Goal: Information Seeking & Learning: Learn about a topic

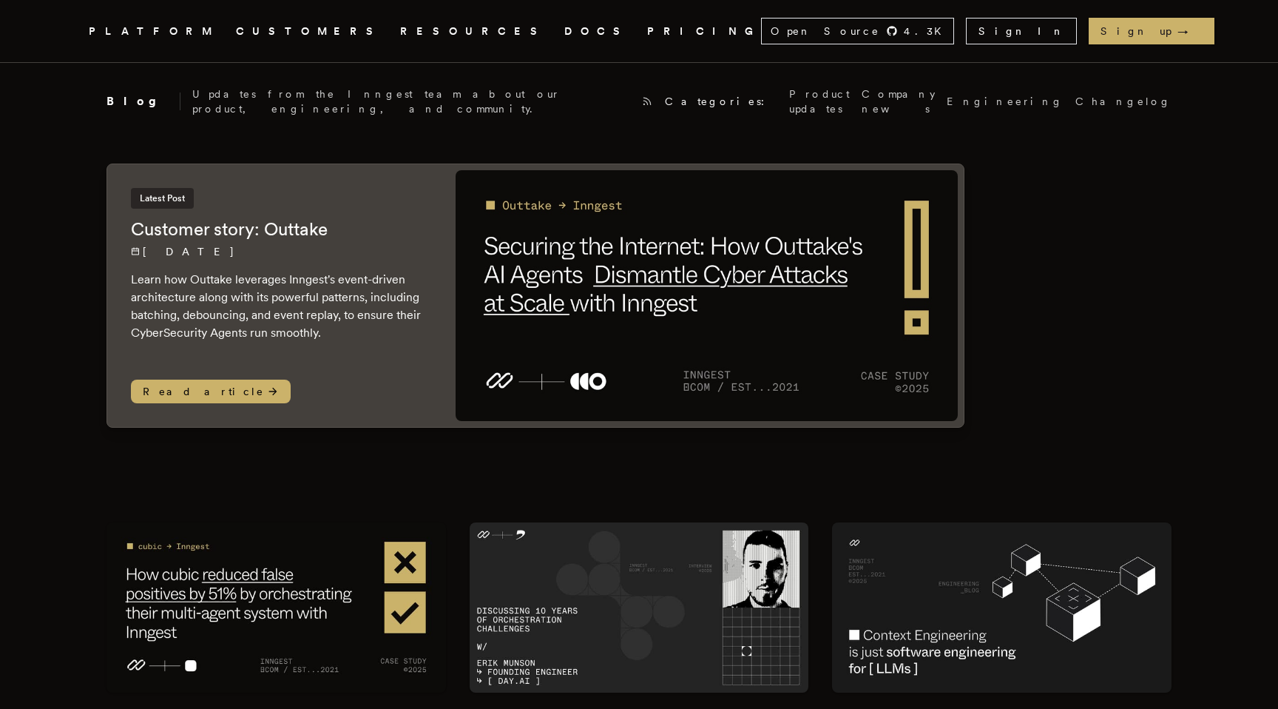
click at [71, 32] on icon ".cls-1 { fill: #FAFAF9; }" at bounding box center [71, 31] width 0 height 18
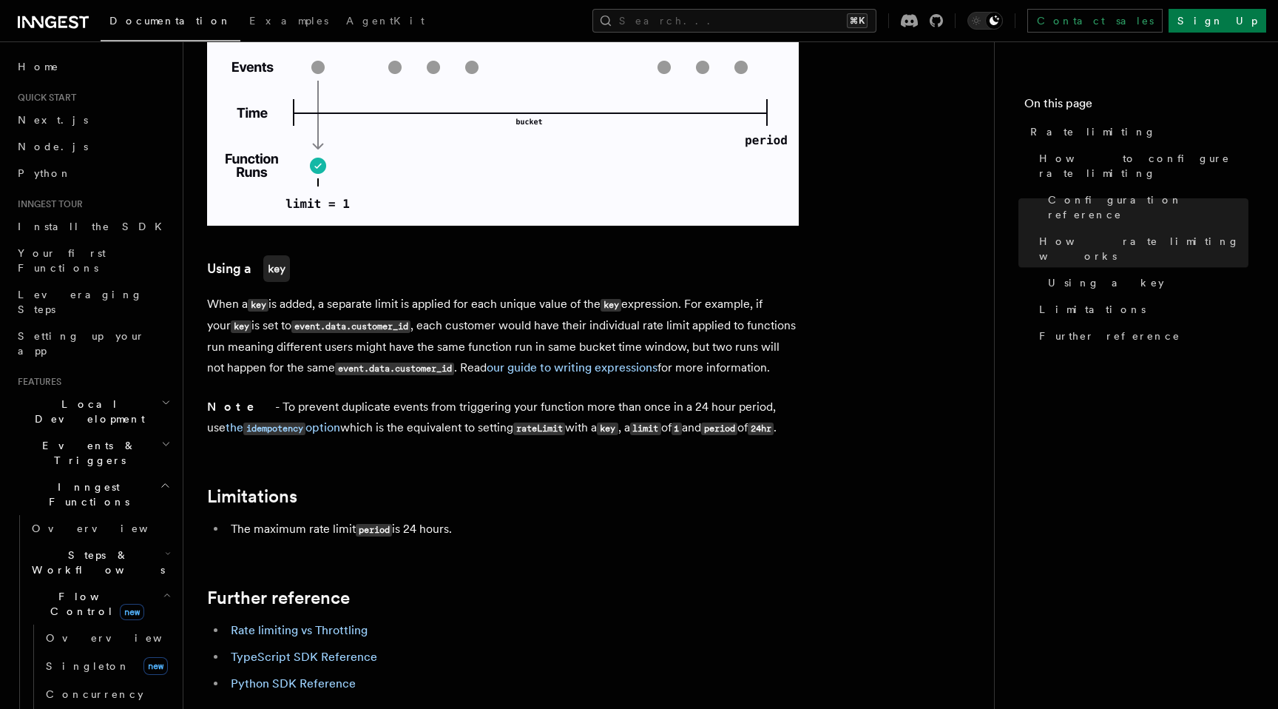
scroll to position [2240, 0]
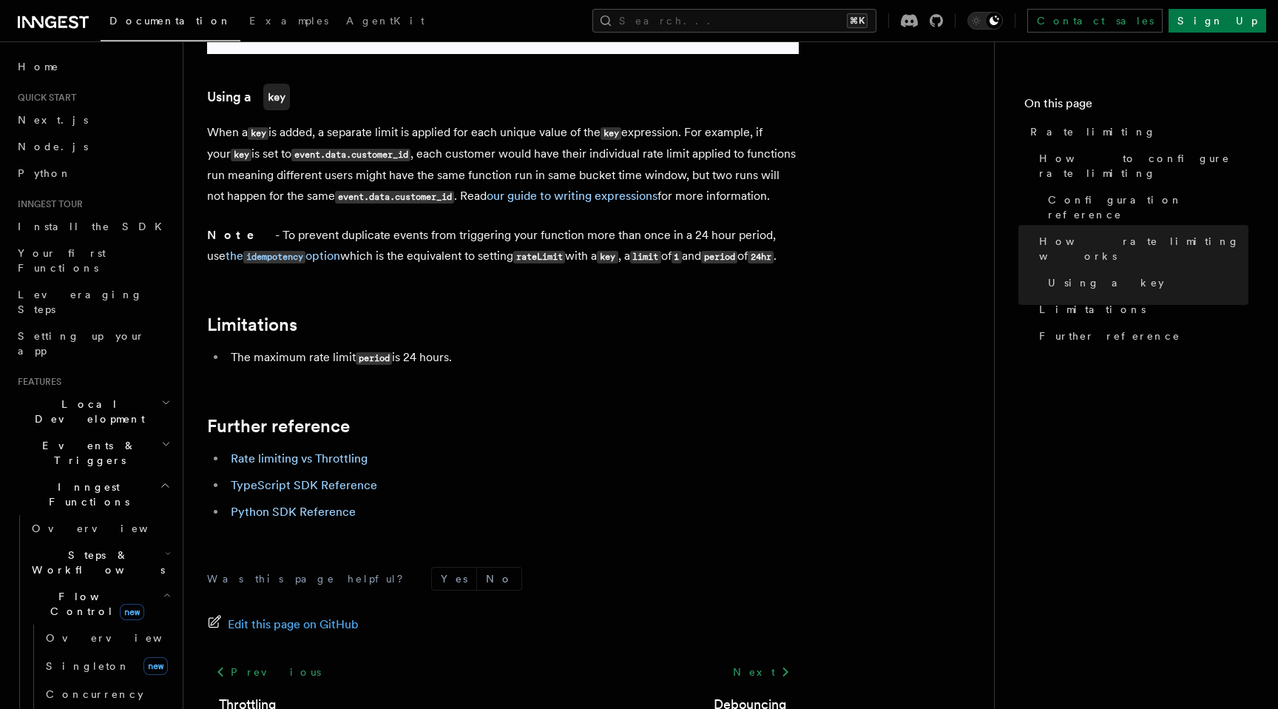
click at [53, 16] on icon at bounding box center [53, 22] width 71 height 18
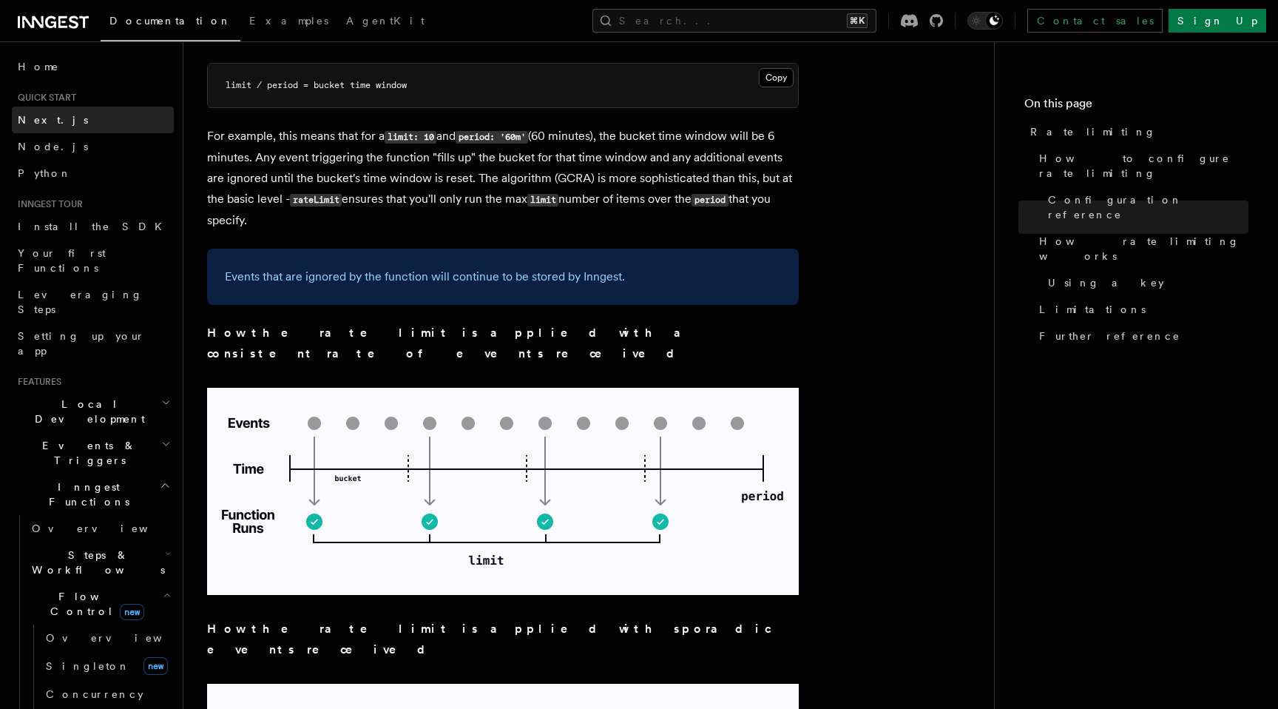
scroll to position [1044, 0]
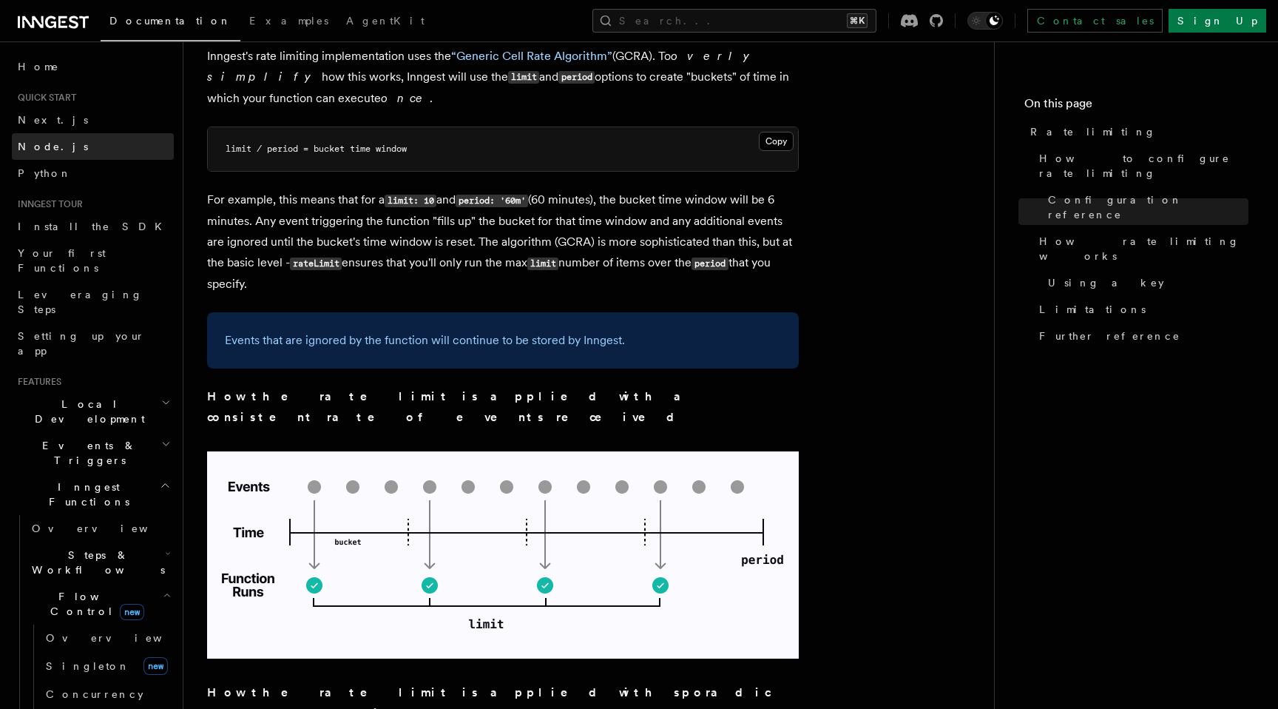
click at [53, 155] on link "Node.js" at bounding box center [93, 146] width 162 height 27
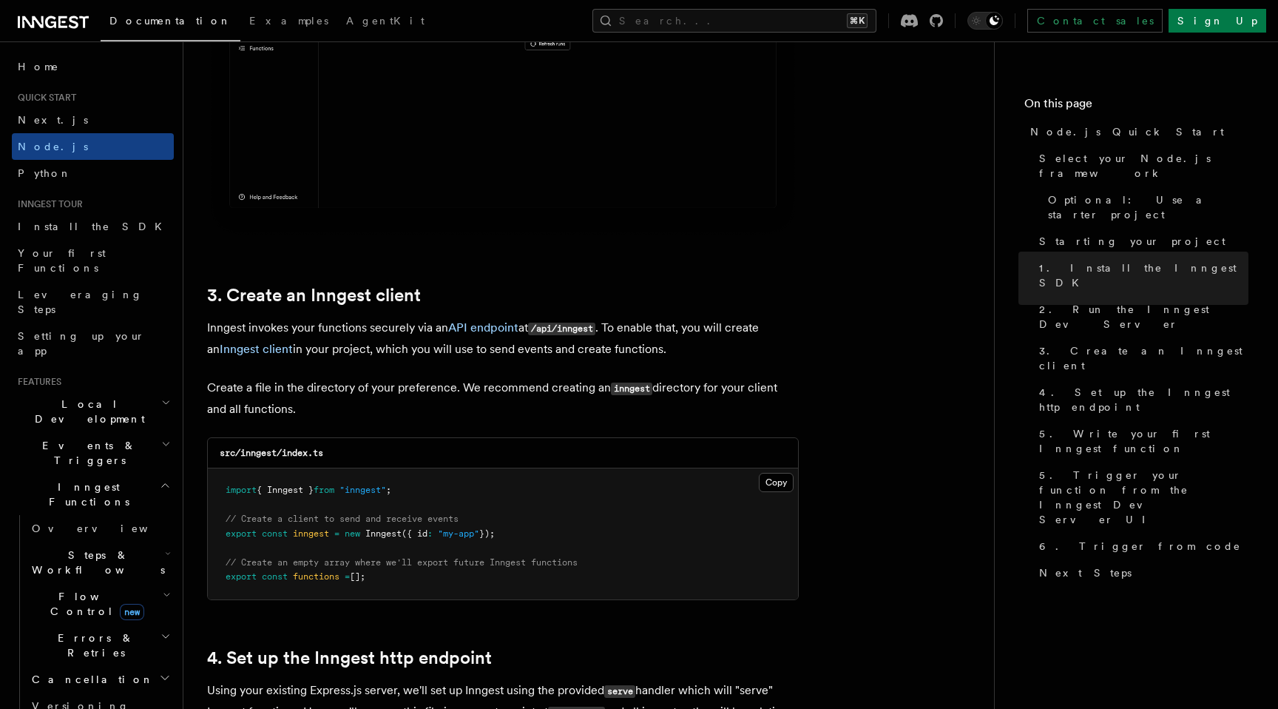
scroll to position [1690, 0]
